Goal: Find specific page/section: Find specific page/section

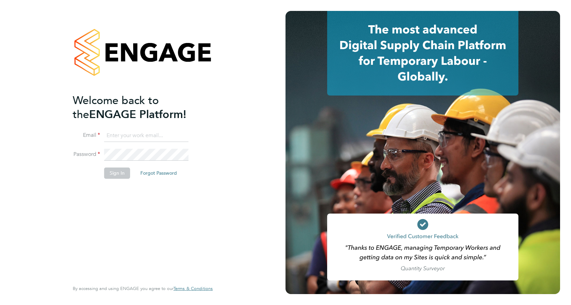
type input "[EMAIL_ADDRESS][PERSON_NAME][DOMAIN_NAME]"
click at [113, 176] on button "Sign In" at bounding box center [117, 173] width 26 height 11
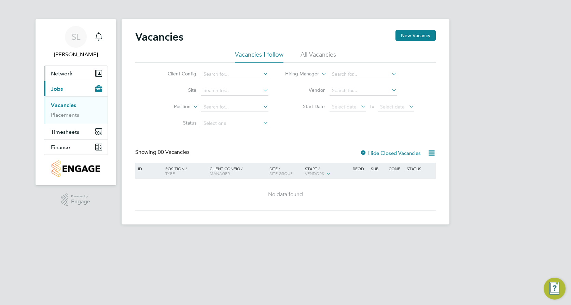
click at [71, 74] on span "Network" at bounding box center [62, 73] width 22 height 6
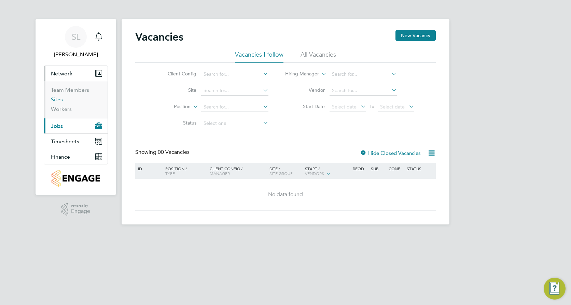
click at [57, 102] on link "Sites" at bounding box center [57, 99] width 12 height 6
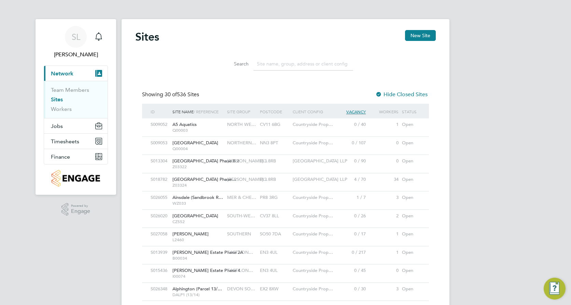
click at [295, 63] on input at bounding box center [303, 63] width 100 height 13
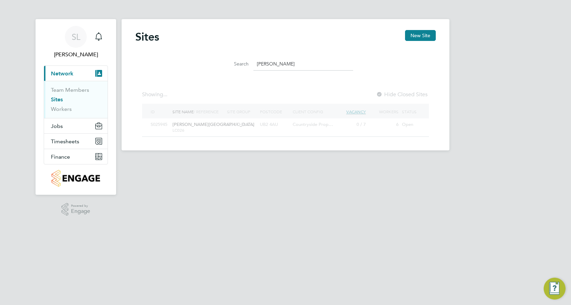
type input "merrick"
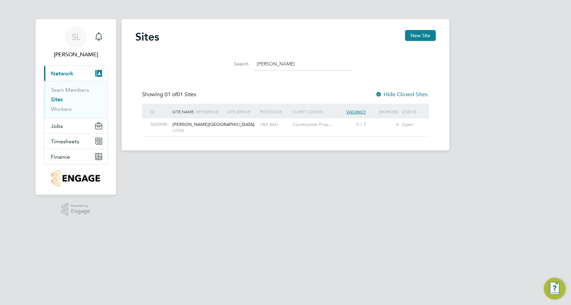
click at [175, 123] on span "Merrick Place" at bounding box center [214, 125] width 82 height 6
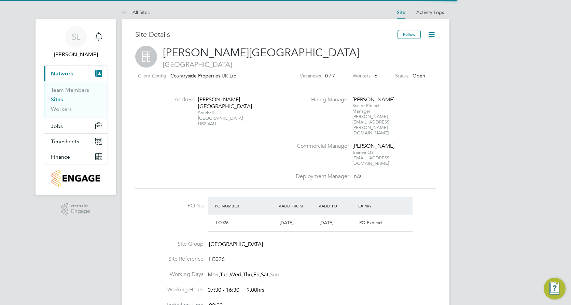
scroll to position [12, 64]
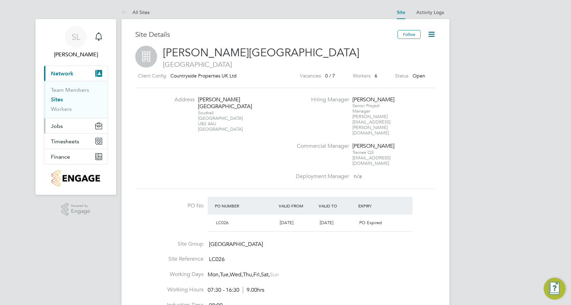
click at [56, 127] on span "Jobs" at bounding box center [57, 126] width 12 height 6
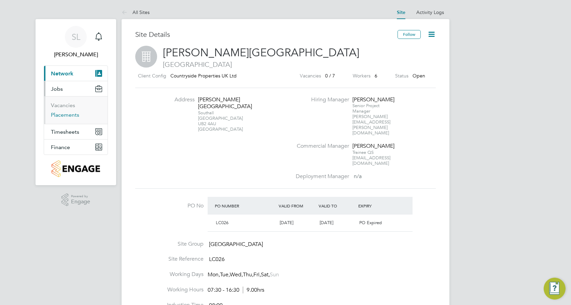
click at [66, 114] on link "Placements" at bounding box center [65, 115] width 28 height 6
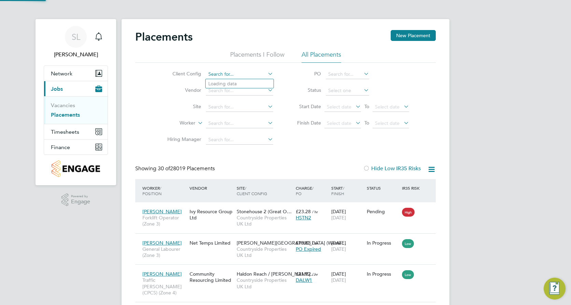
click at [217, 75] on input at bounding box center [239, 75] width 67 height 10
click at [239, 70] on li "Client Config" at bounding box center [217, 74] width 128 height 16
click at [240, 77] on input at bounding box center [239, 75] width 67 height 10
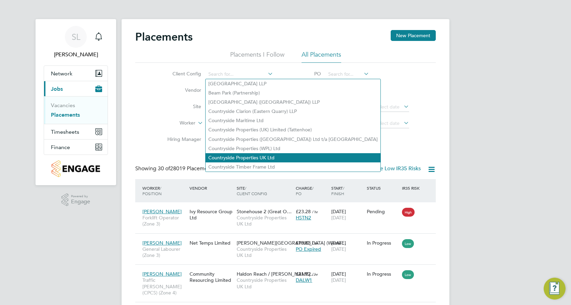
click at [245, 153] on li "Countryside Properties UK Ltd" at bounding box center [293, 157] width 175 height 9
type input "Countryside Properties UK Ltd"
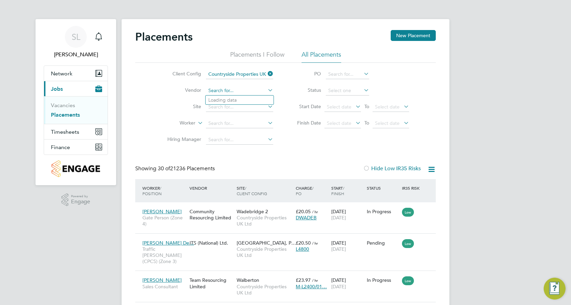
click at [239, 89] on input at bounding box center [239, 91] width 67 height 10
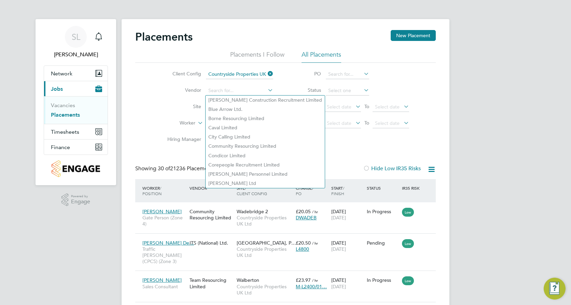
drag, startPoint x: 317, startPoint y: 168, endPoint x: 310, endPoint y: 159, distance: 12.4
click at [318, 168] on div "Showing 30 of 21236 Placements Hide Low IR35 Risks" at bounding box center [285, 172] width 301 height 14
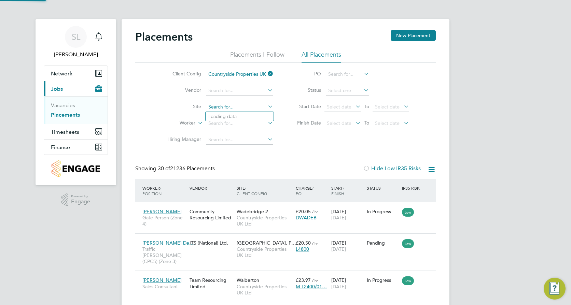
click at [250, 107] on input at bounding box center [239, 107] width 67 height 10
click at [246, 117] on li "Merri ck Place" at bounding box center [240, 116] width 68 height 9
type input "Merrick Place"
